Goal: Information Seeking & Learning: Learn about a topic

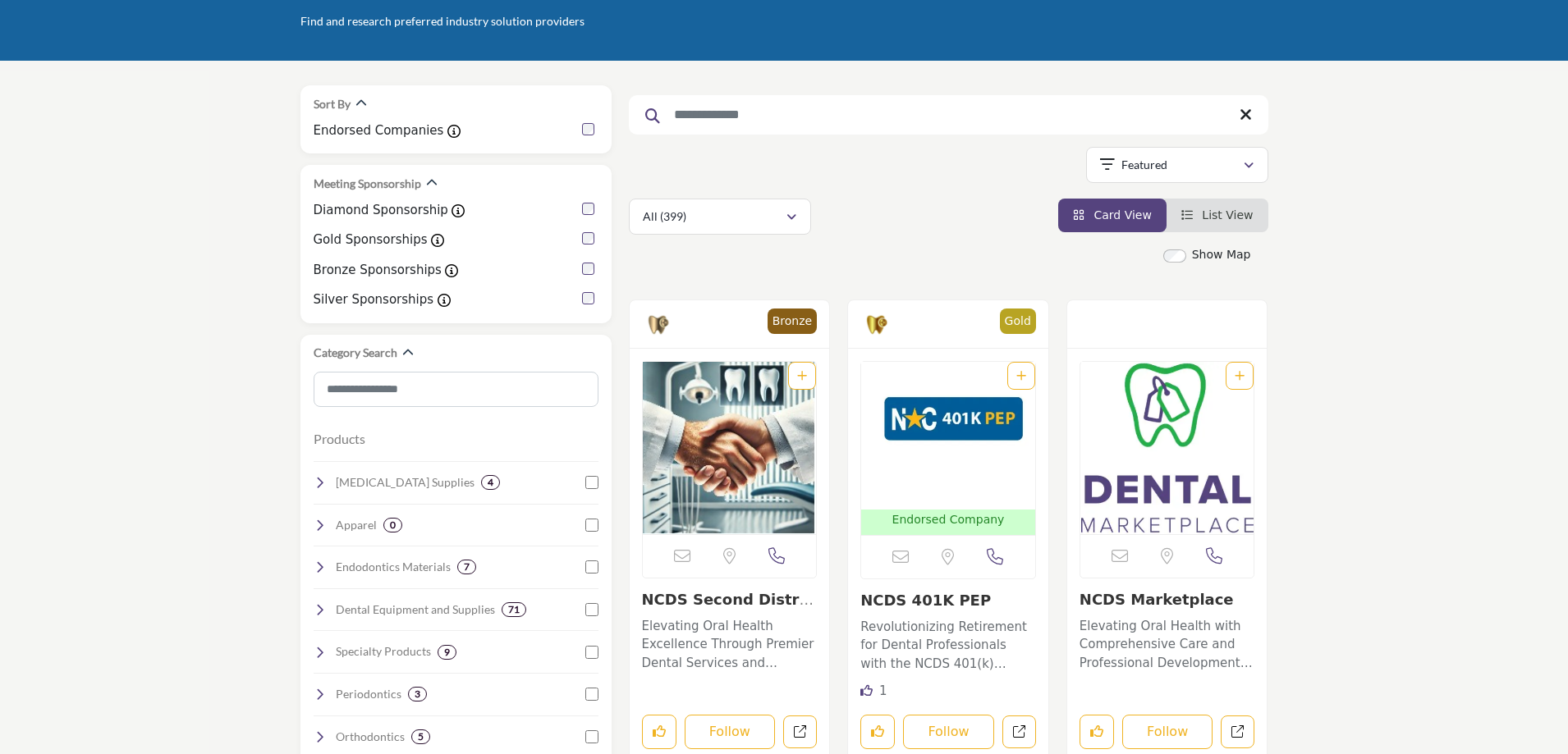
scroll to position [164, 0]
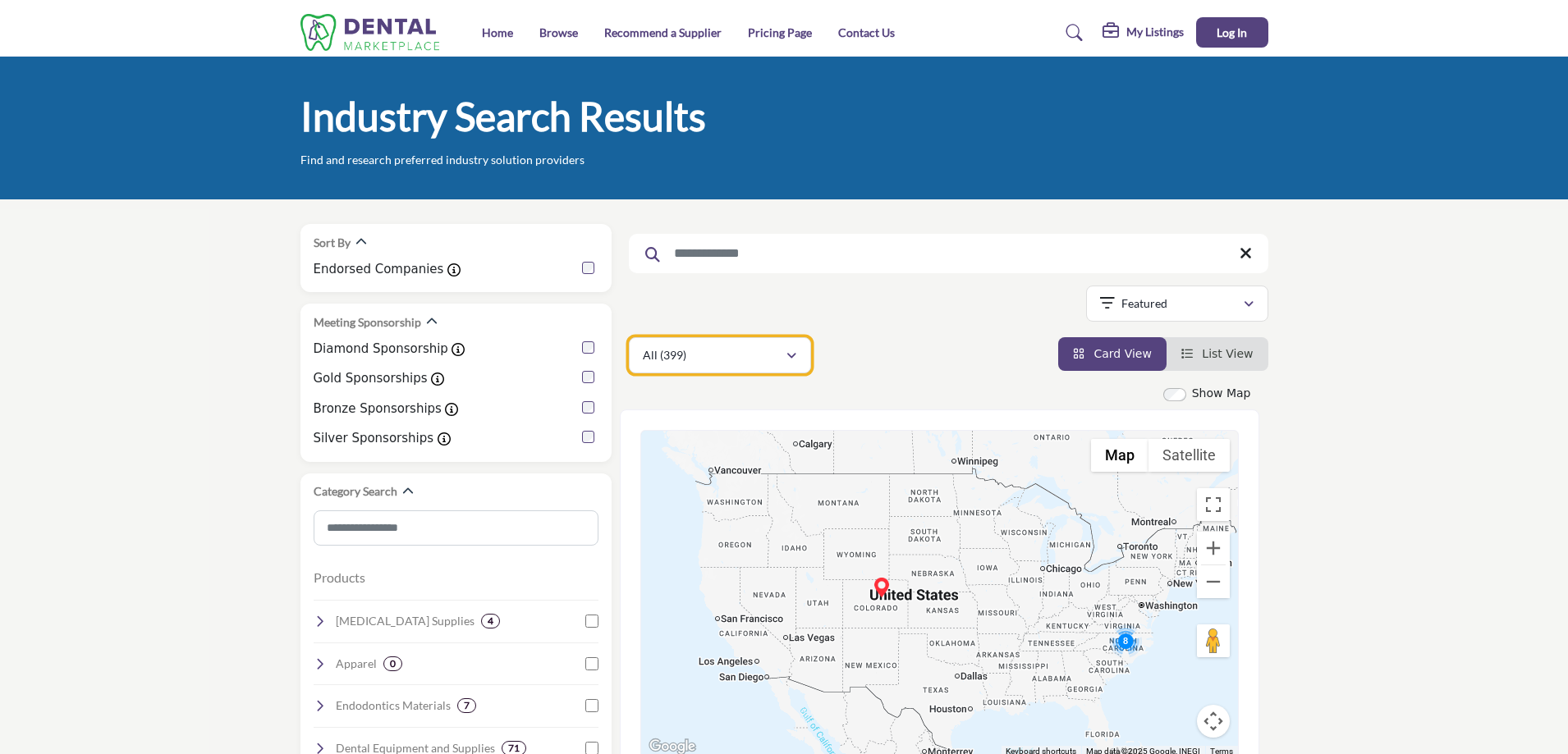
click at [731, 353] on div "All (399)" at bounding box center [714, 355] width 143 height 20
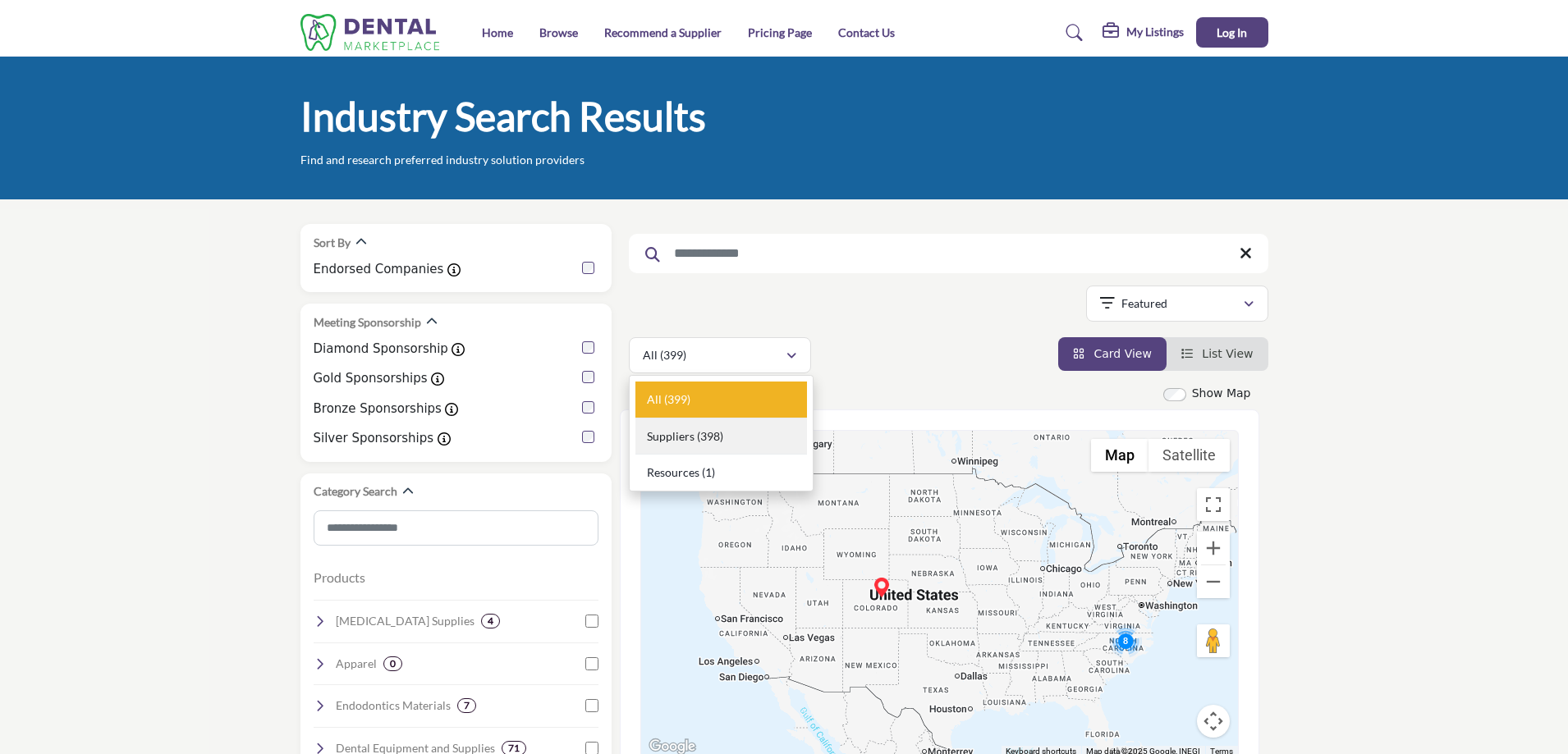
click at [721, 435] on b "(398)" at bounding box center [710, 436] width 26 height 14
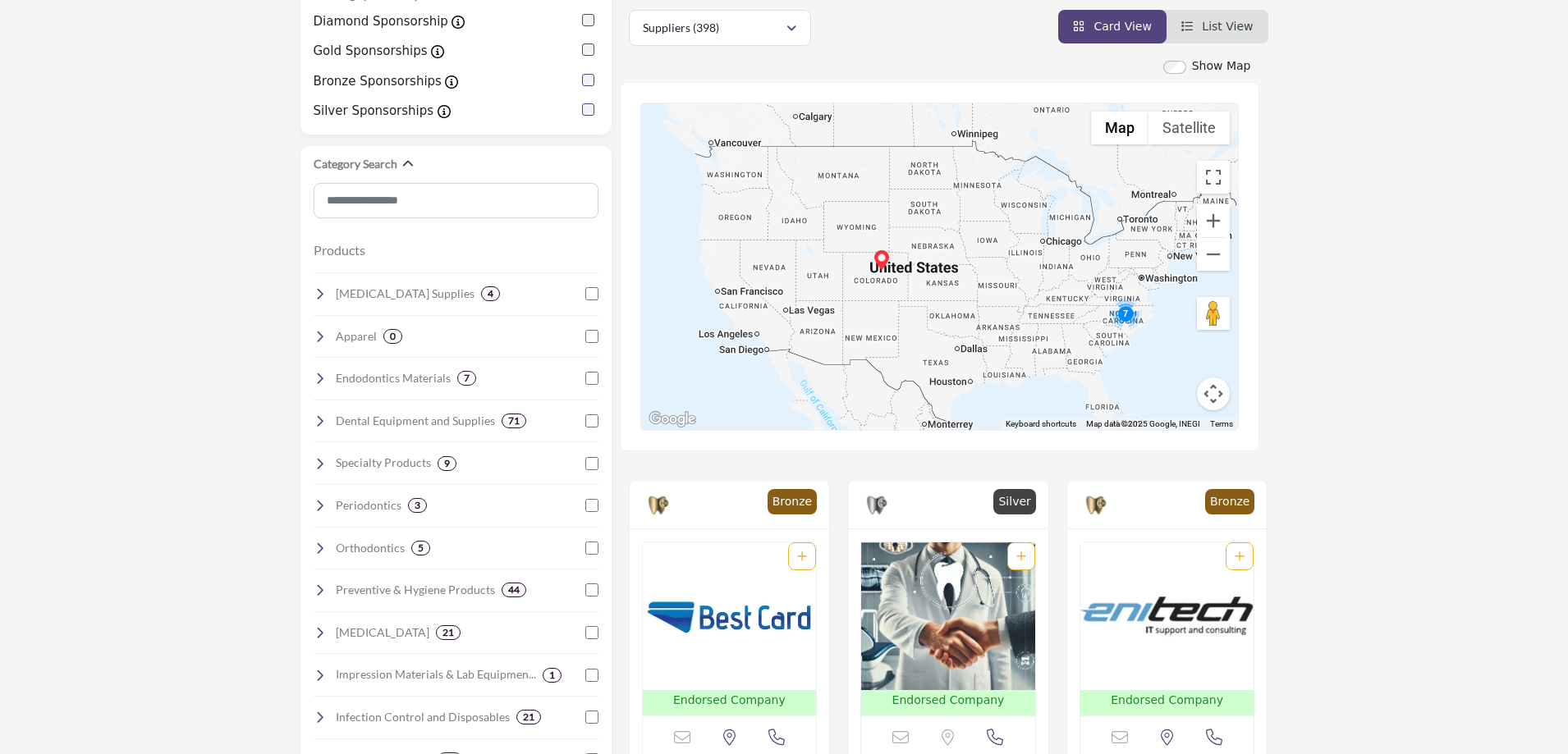
scroll to position [82, 0]
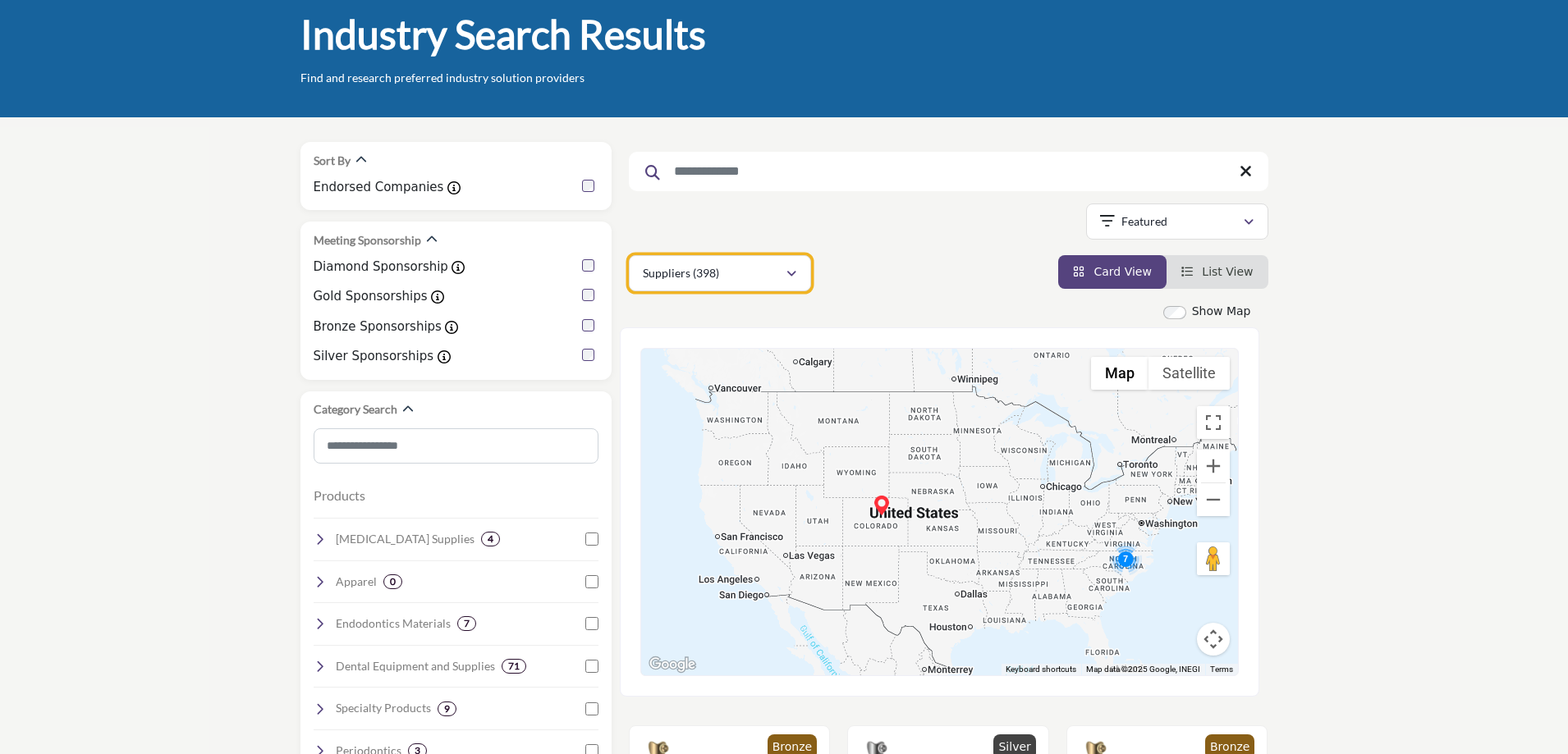
click at [796, 271] on div "button" at bounding box center [791, 274] width 11 height 15
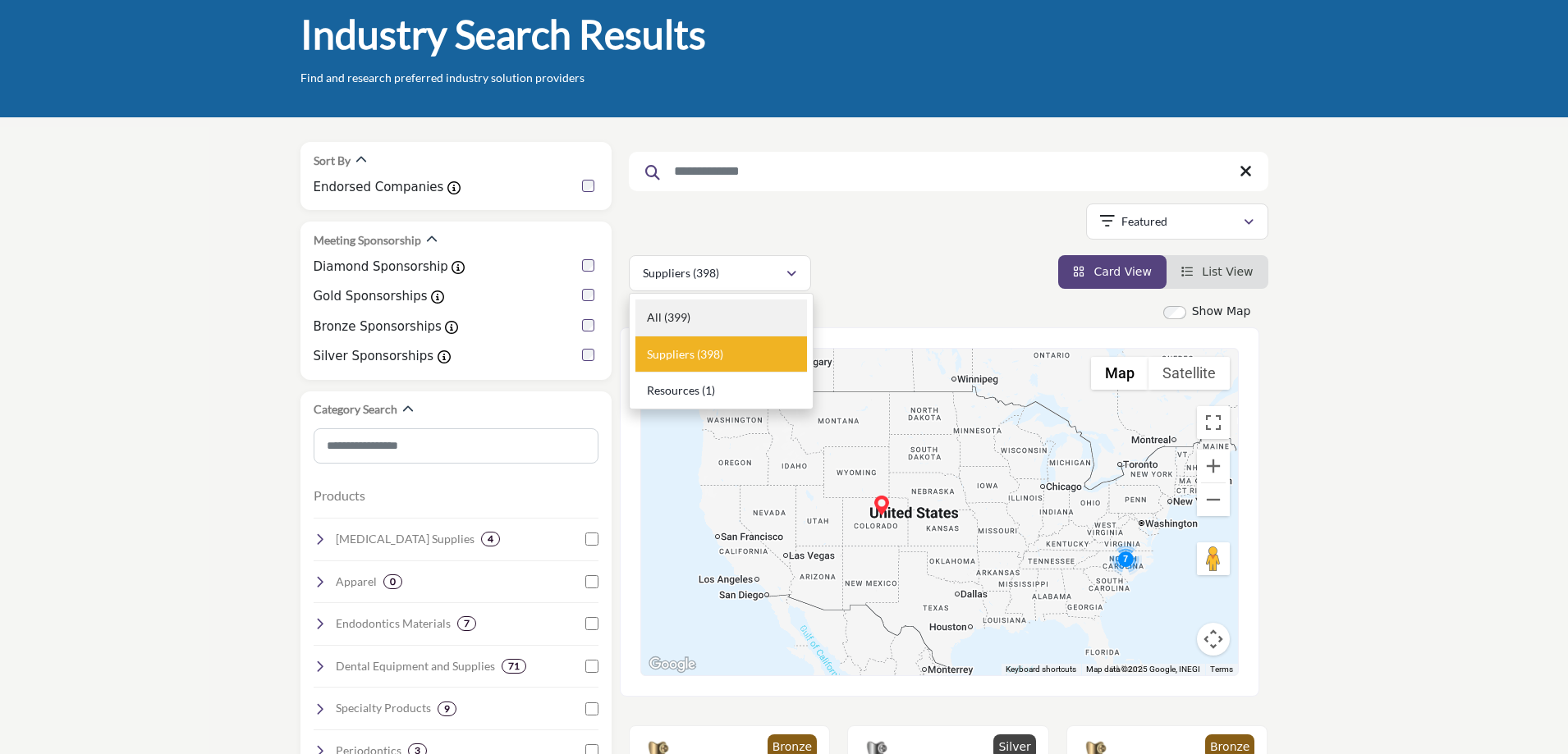
click at [737, 324] on div "All (399)" at bounding box center [721, 317] width 172 height 37
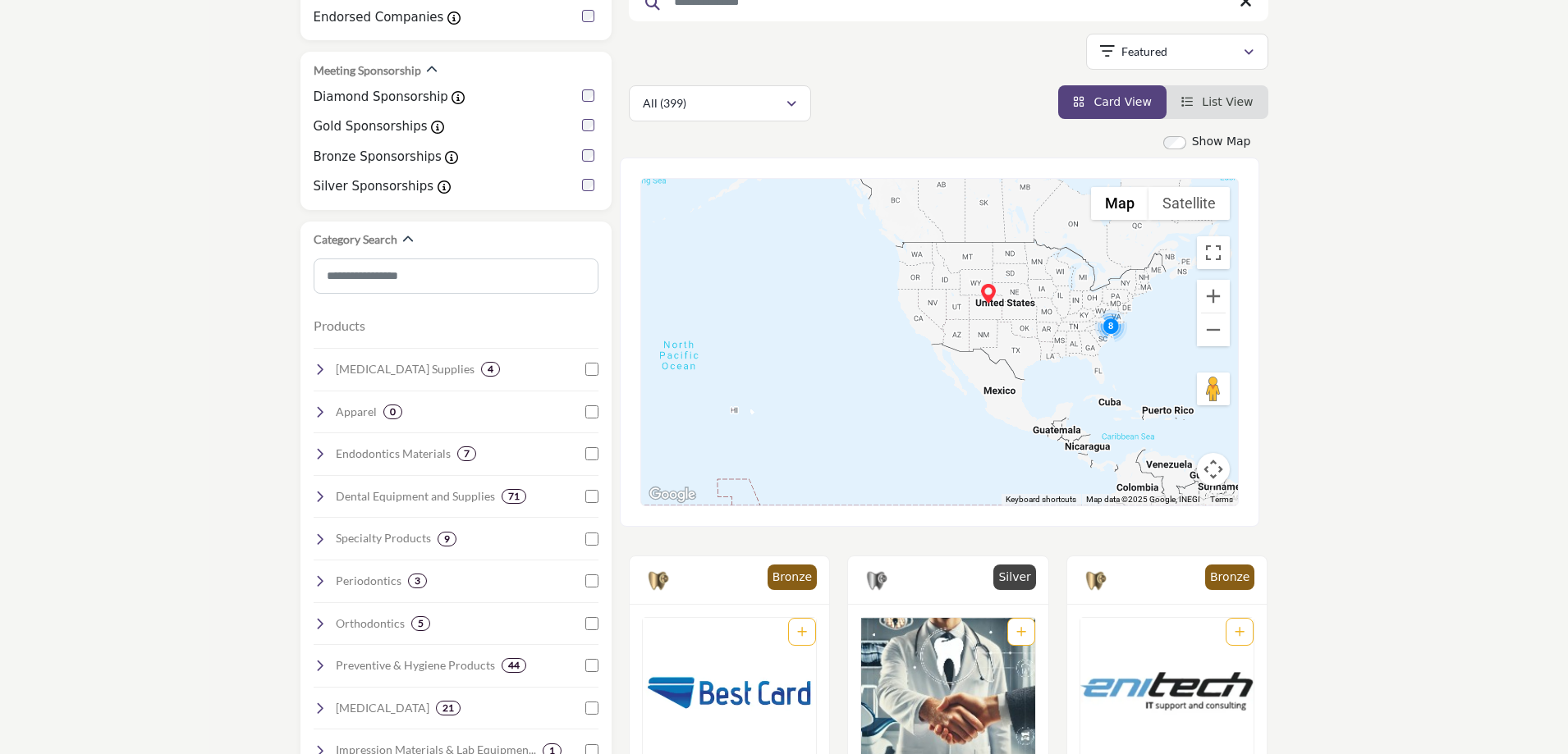
scroll to position [246, 0]
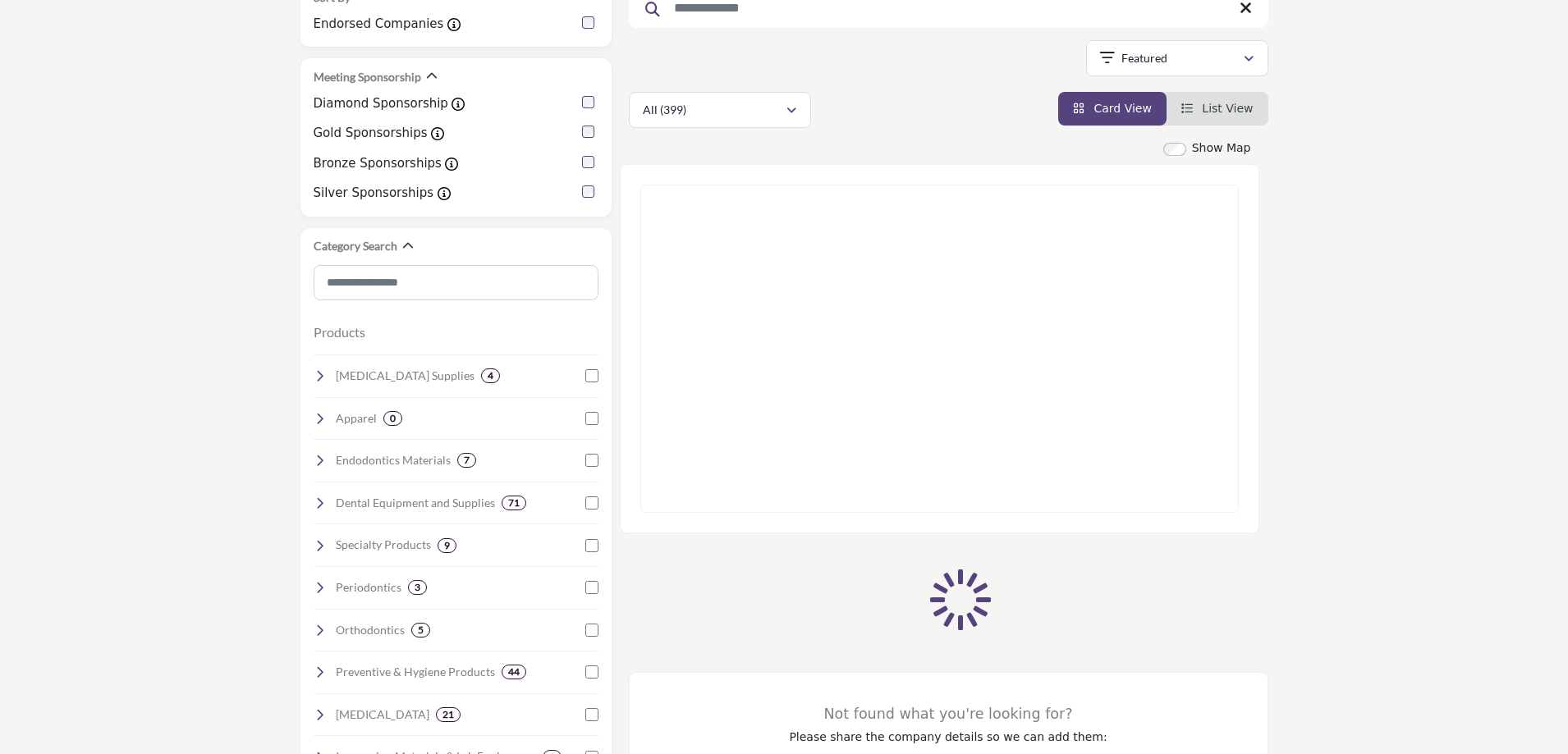
scroll to position [246, 0]
